Goal: Navigation & Orientation: Find specific page/section

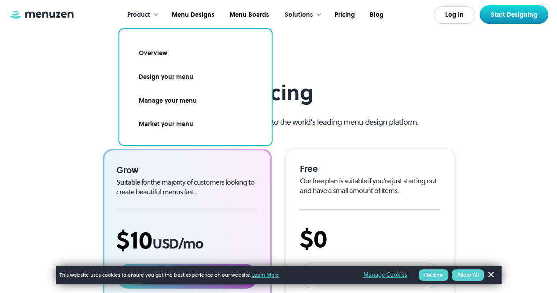
click at [455, 97] on div "Pricing Start your free 7 day trial and gain access to the world’s leading menu…" at bounding box center [279, 259] width 540 height 358
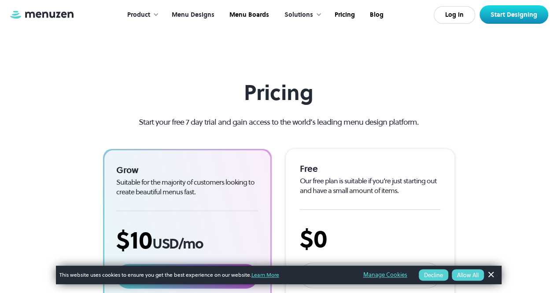
click at [197, 18] on link "Menu Designs" at bounding box center [192, 14] width 58 height 27
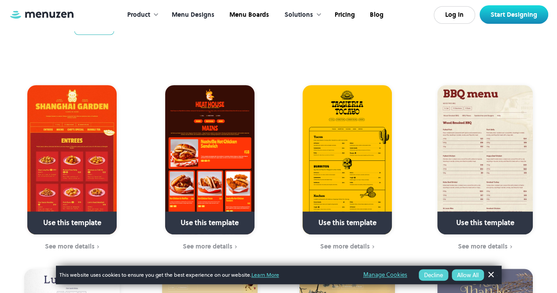
scroll to position [264, 0]
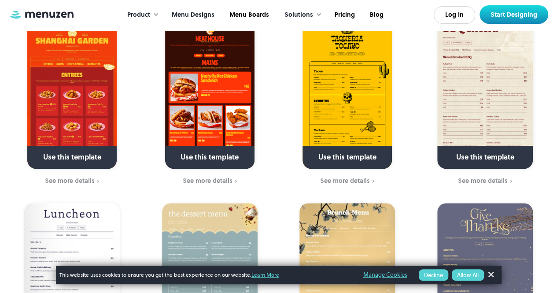
click at [83, 104] on img at bounding box center [71, 93] width 89 height 149
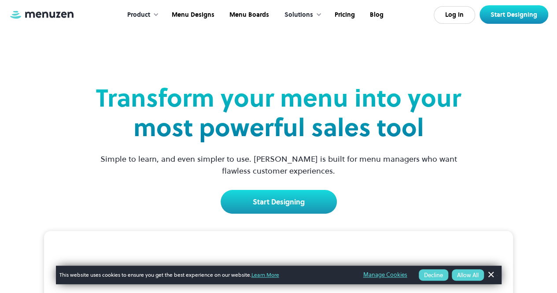
drag, startPoint x: 356, startPoint y: 199, endPoint x: 384, endPoint y: 0, distance: 200.2
